Goal: Task Accomplishment & Management: Manage account settings

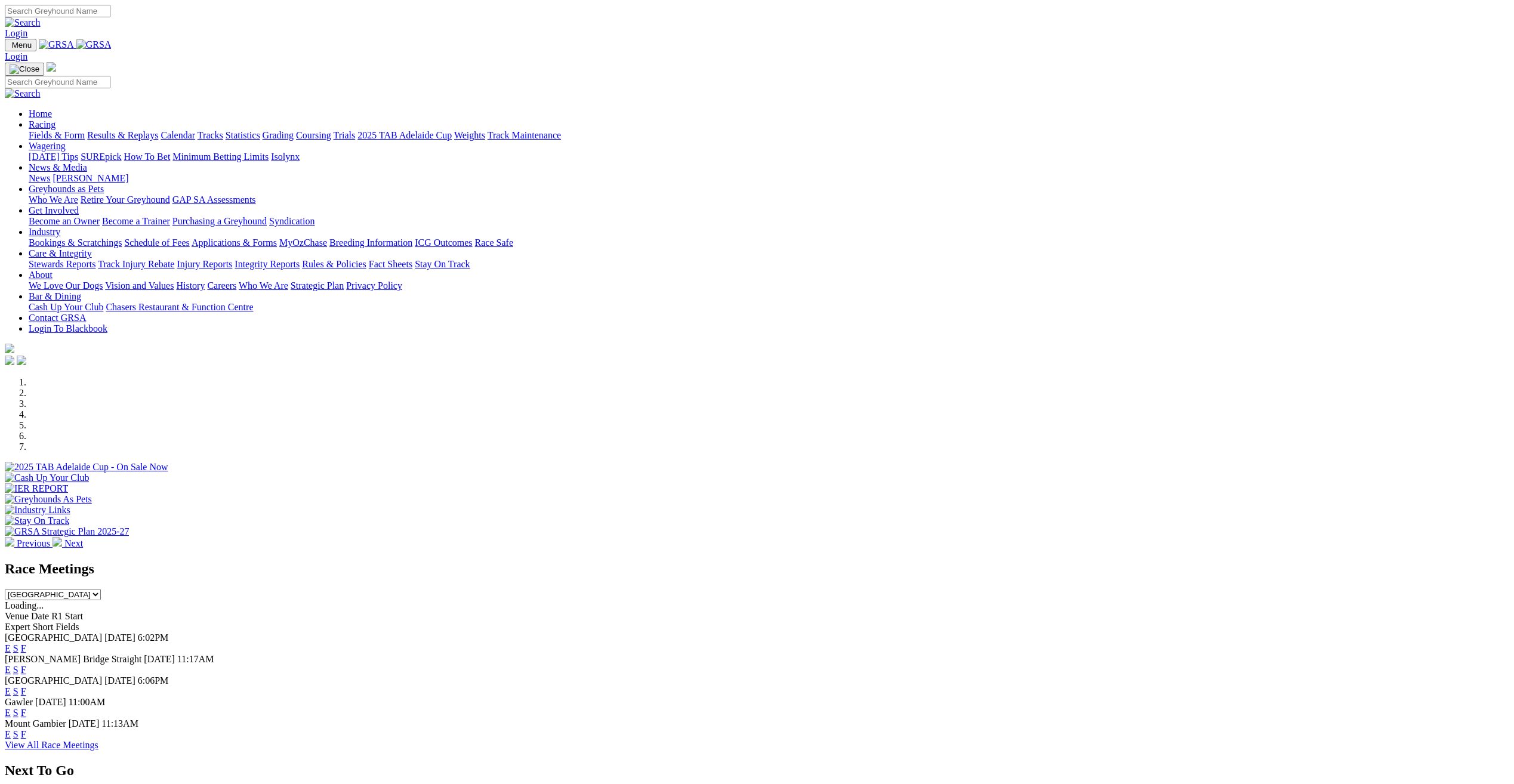
click at [1132, 6] on div "Login" at bounding box center [757, 22] width 1505 height 34
click at [27, 28] on link "Login" at bounding box center [16, 33] width 23 height 10
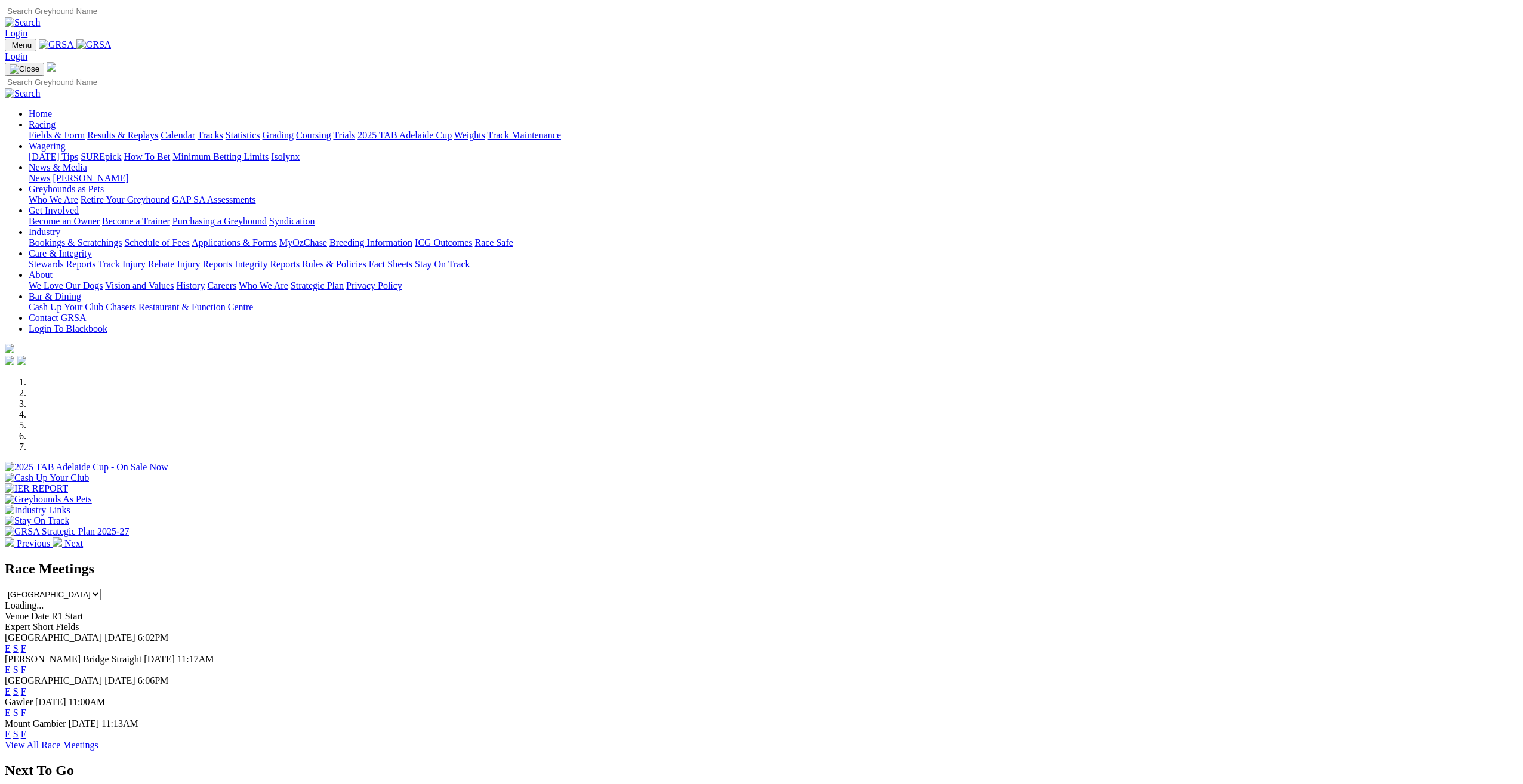
type input "molly.brown@grsa.com.au"
